Goal: Task Accomplishment & Management: Manage account settings

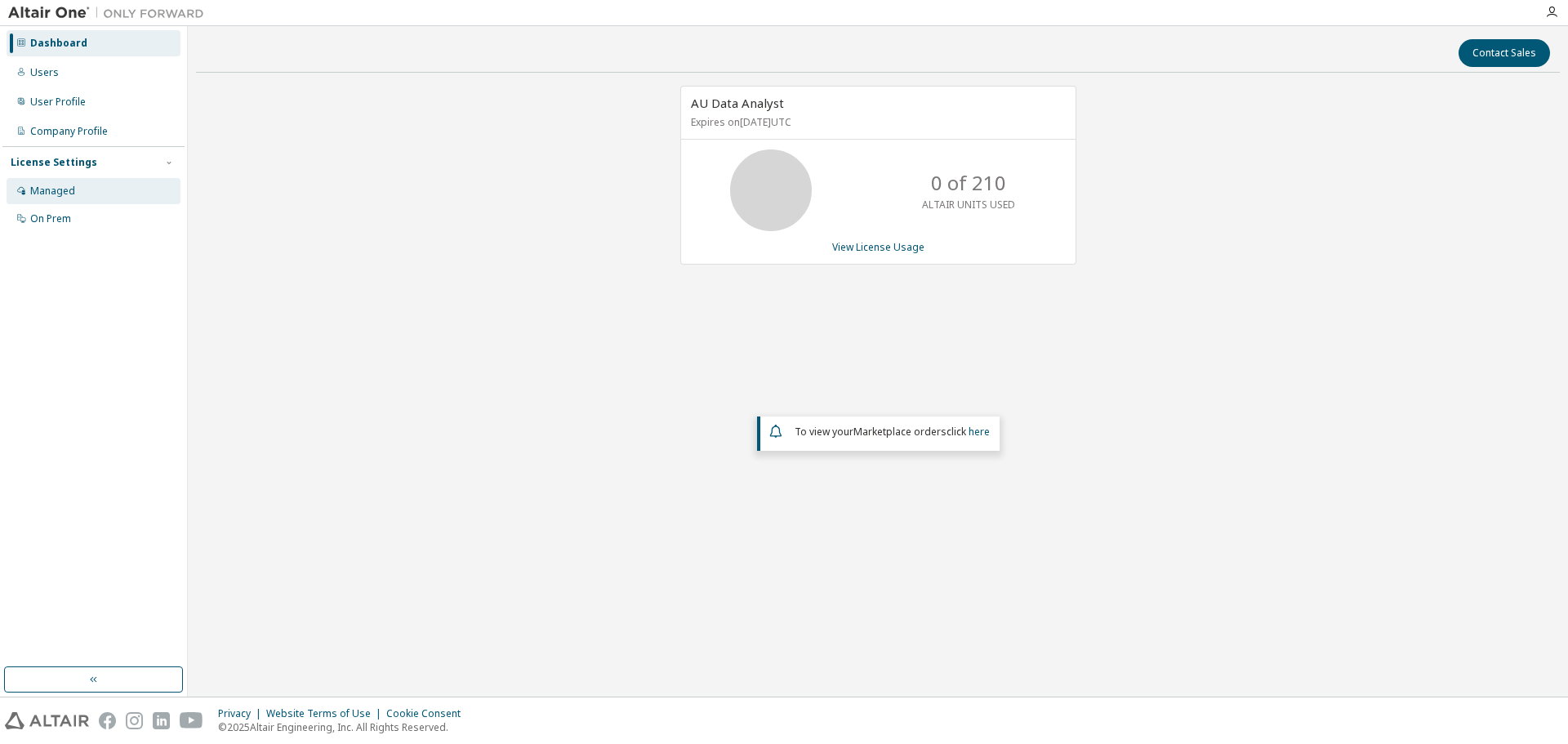
click at [101, 185] on div "Managed" at bounding box center [94, 191] width 174 height 26
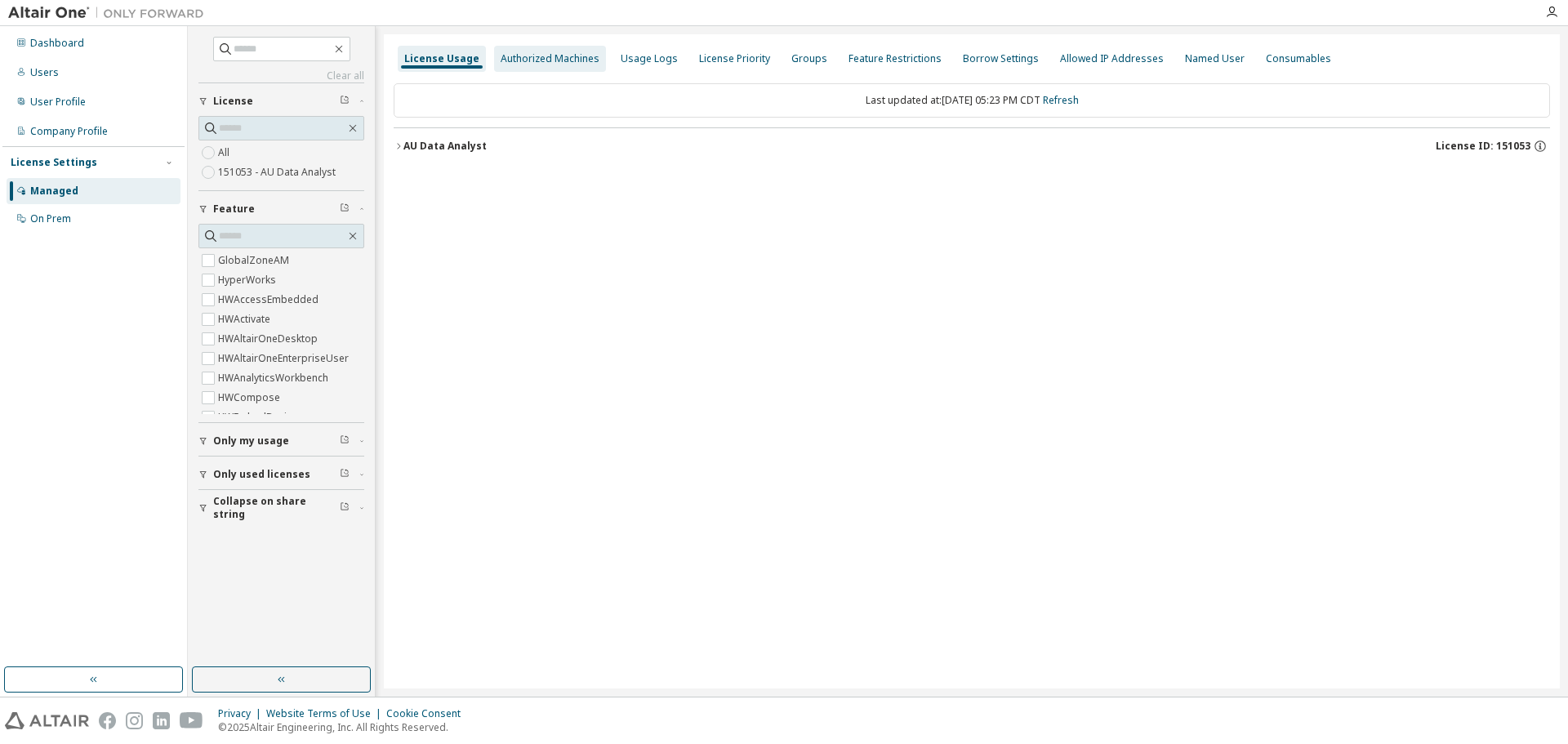
click at [550, 57] on div "Authorized Machines" at bounding box center [550, 58] width 99 height 13
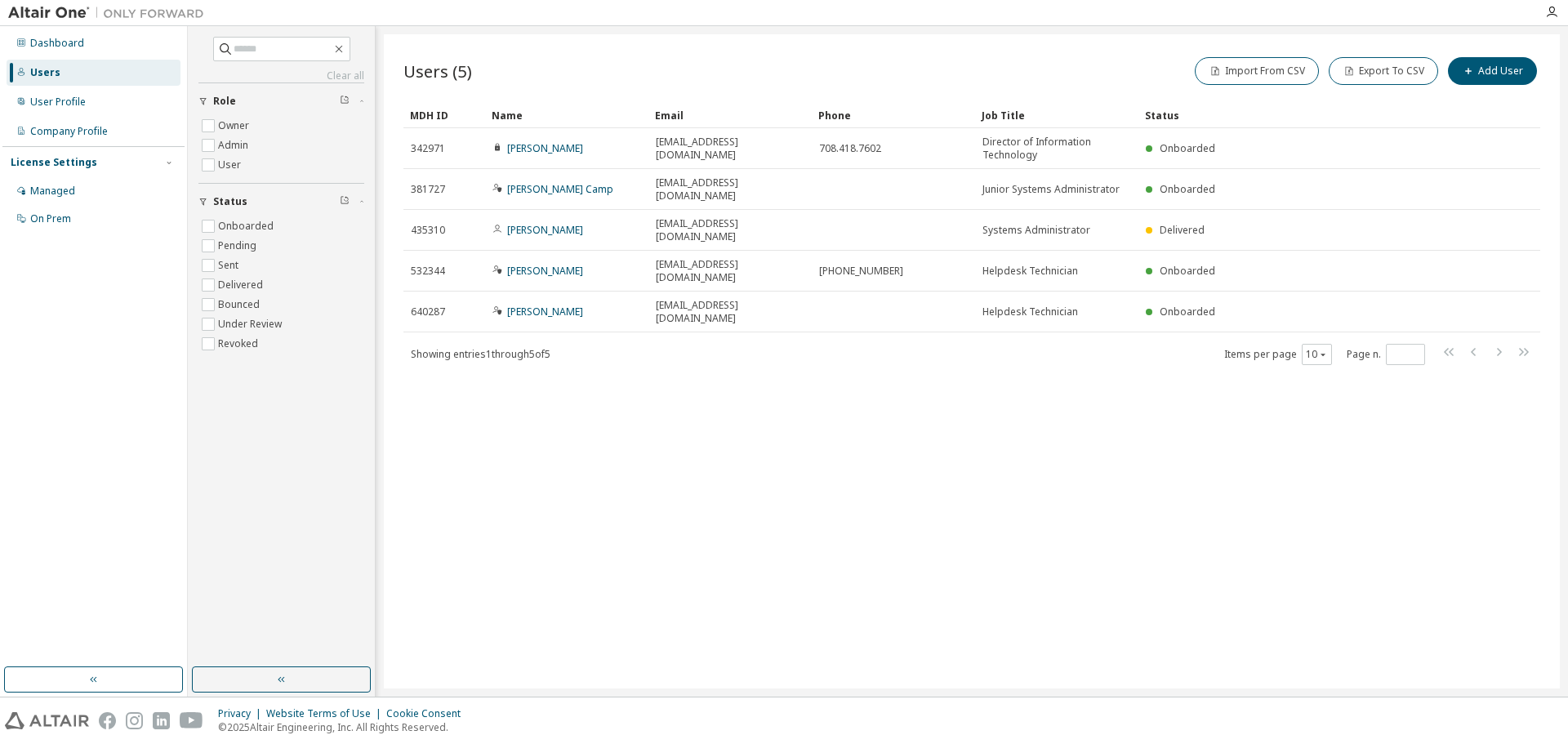
click at [865, 547] on div "Users (5) Import From CSV Export To CSV Add User Clear Load Save Save As Field …" at bounding box center [972, 362] width 1176 height 654
click at [52, 197] on div "Managed" at bounding box center [52, 190] width 45 height 13
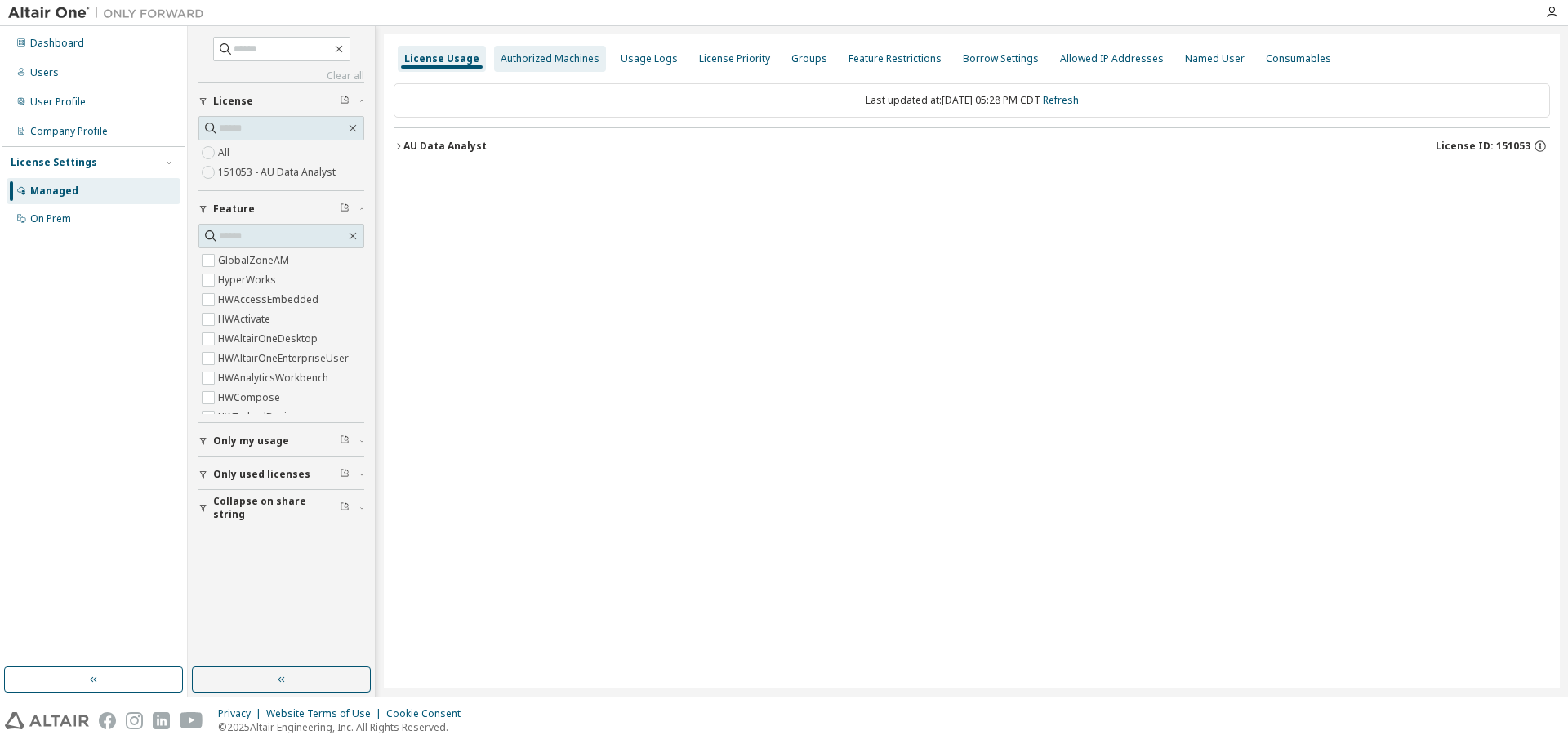
click at [558, 56] on div "Authorized Machines" at bounding box center [550, 58] width 99 height 13
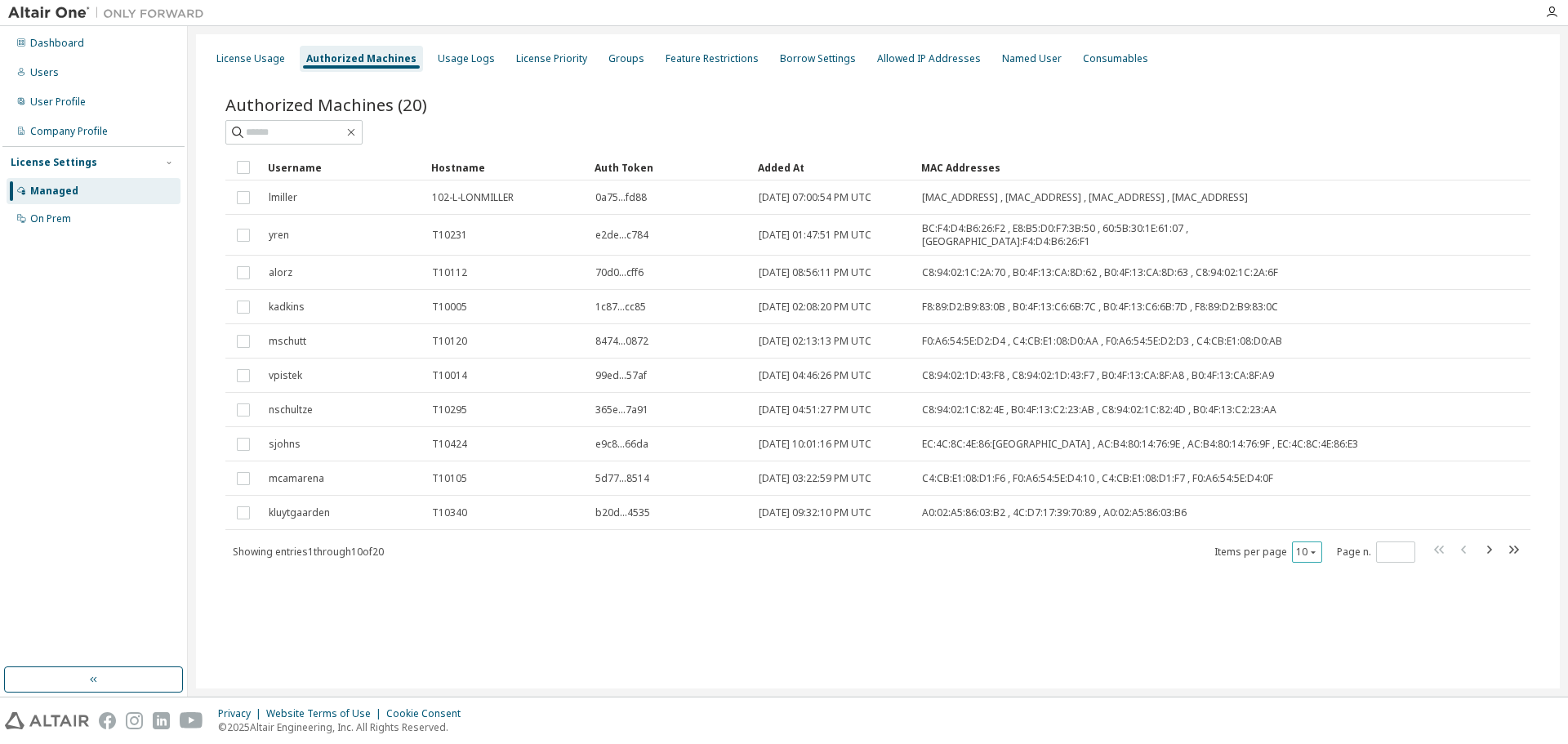
click at [1314, 547] on icon "button" at bounding box center [1313, 552] width 10 height 10
click at [1319, 648] on div "100" at bounding box center [1357, 645] width 131 height 19
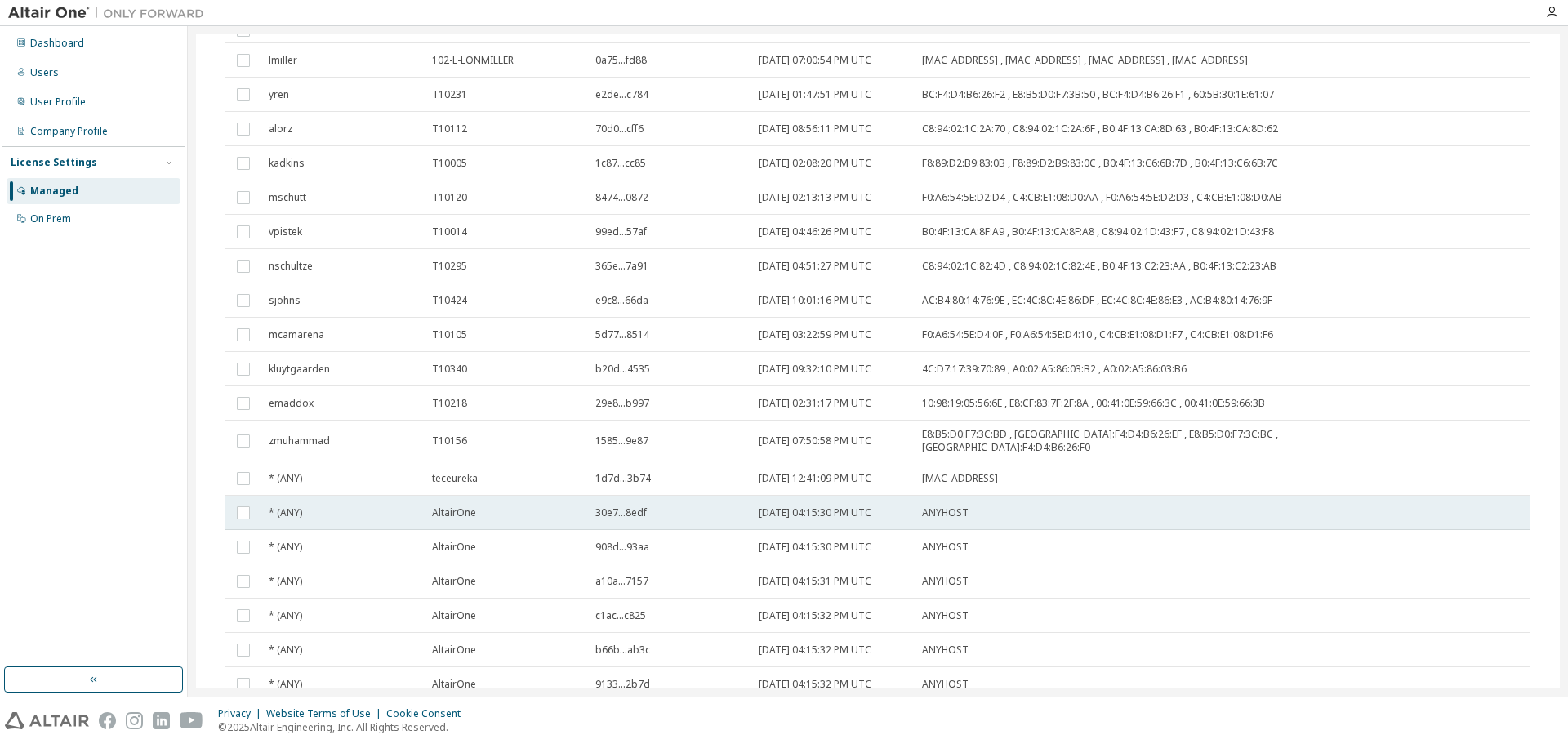
scroll to position [264, 0]
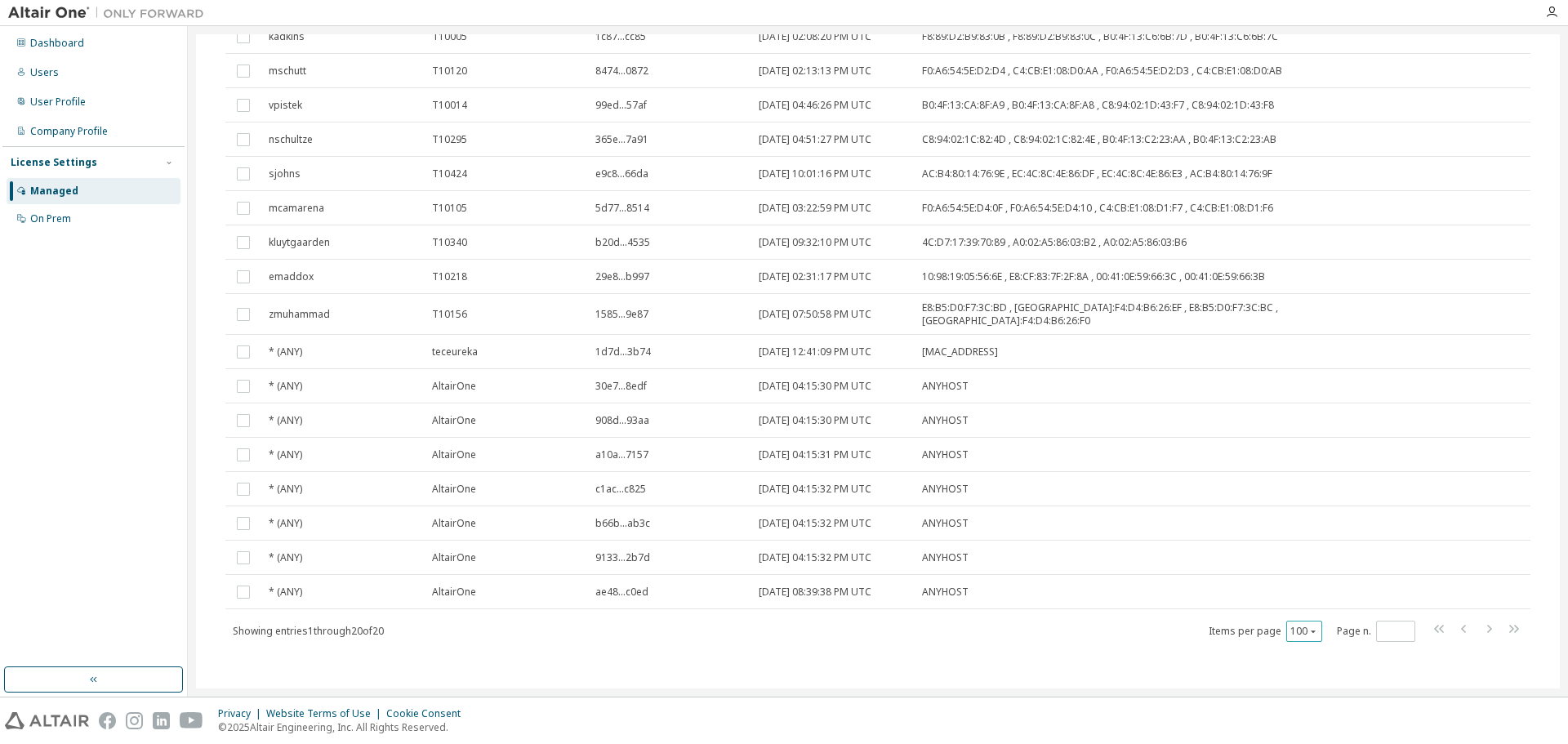
click at [1309, 626] on icon "button" at bounding box center [1313, 632] width 10 height 10
click at [1302, 650] on div "10" at bounding box center [1344, 646] width 131 height 19
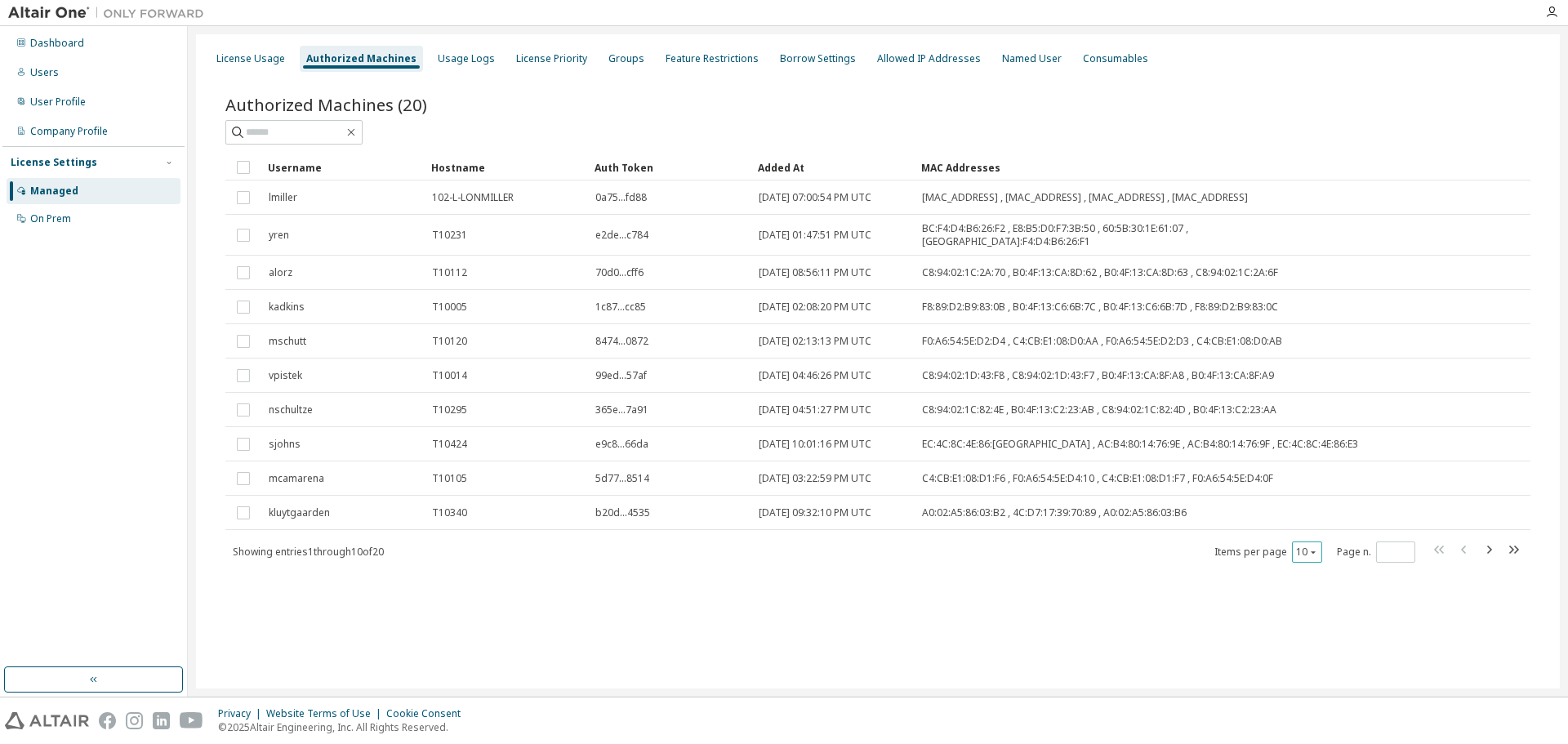
scroll to position [0, 0]
click at [1044, 590] on div "Authorized Machines (20) Clear Load Save Save As Field Operator Value Select fi…" at bounding box center [878, 340] width 1345 height 533
click at [1112, 632] on div "License Usage Authorized Machines Usage Logs License Priority Groups Feature Re…" at bounding box center [878, 362] width 1364 height 654
click at [1306, 546] on button "10" at bounding box center [1308, 551] width 22 height 13
click at [1327, 644] on div "100" at bounding box center [1357, 645] width 131 height 19
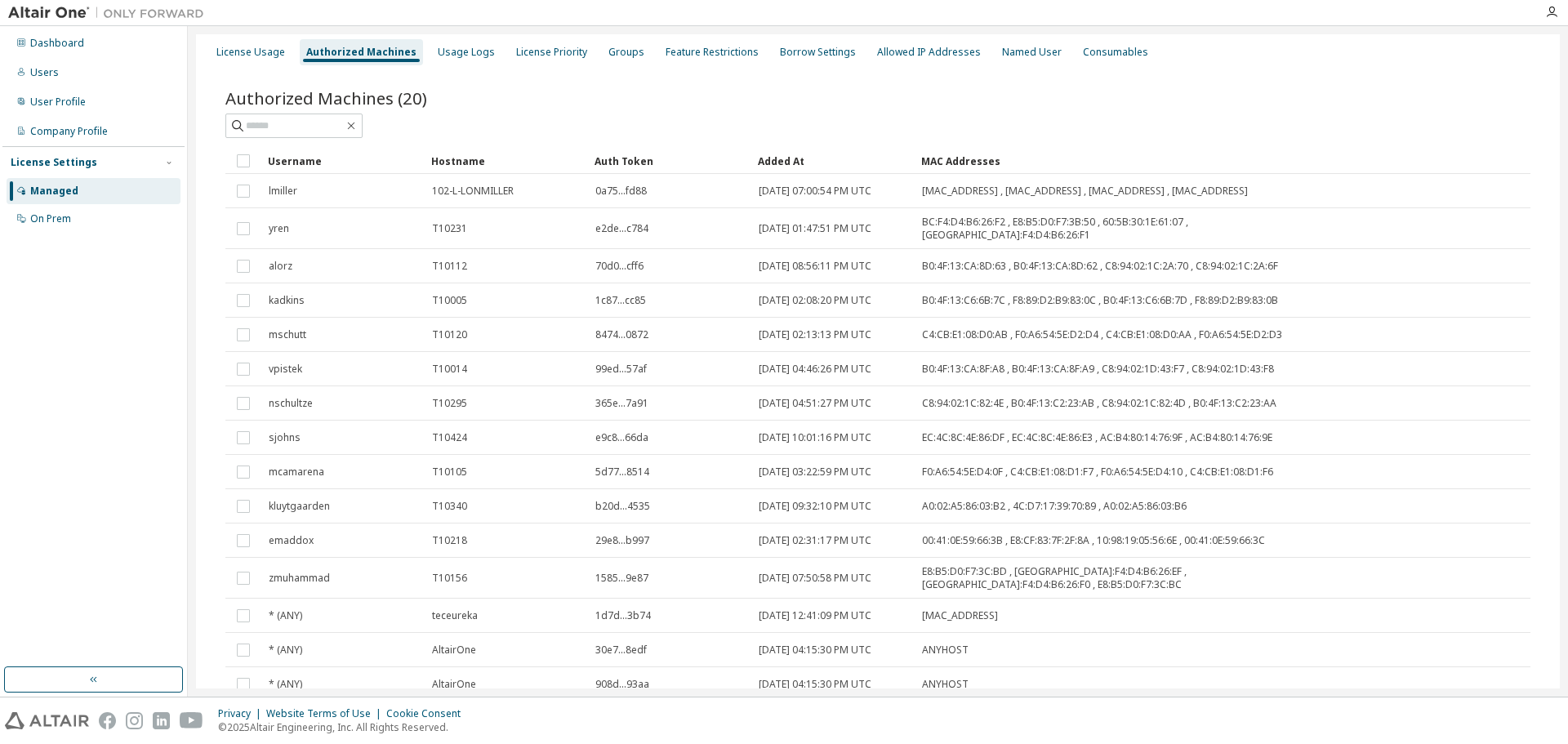
scroll to position [11, 0]
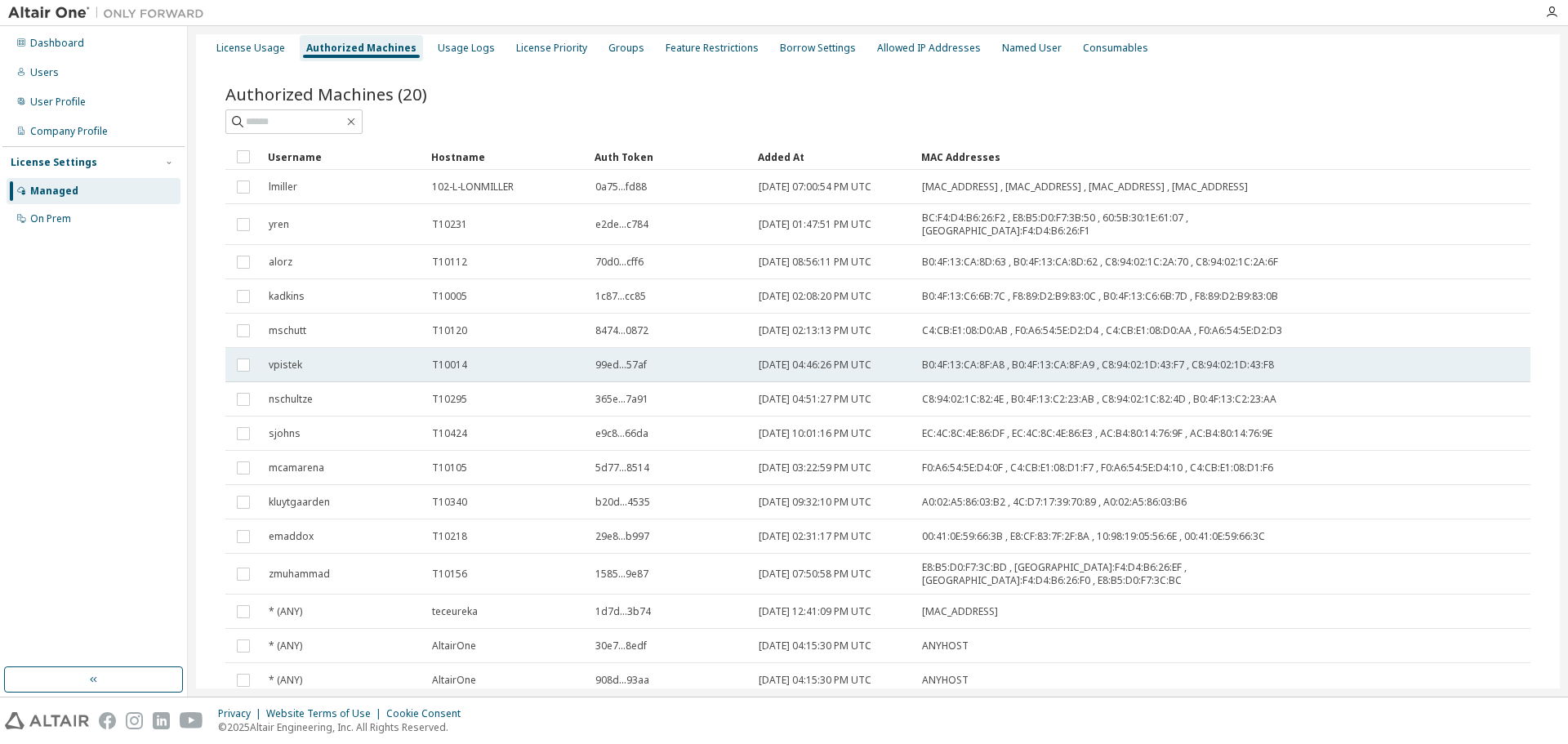
type button "100"
